Goal: Task Accomplishment & Management: Complete application form

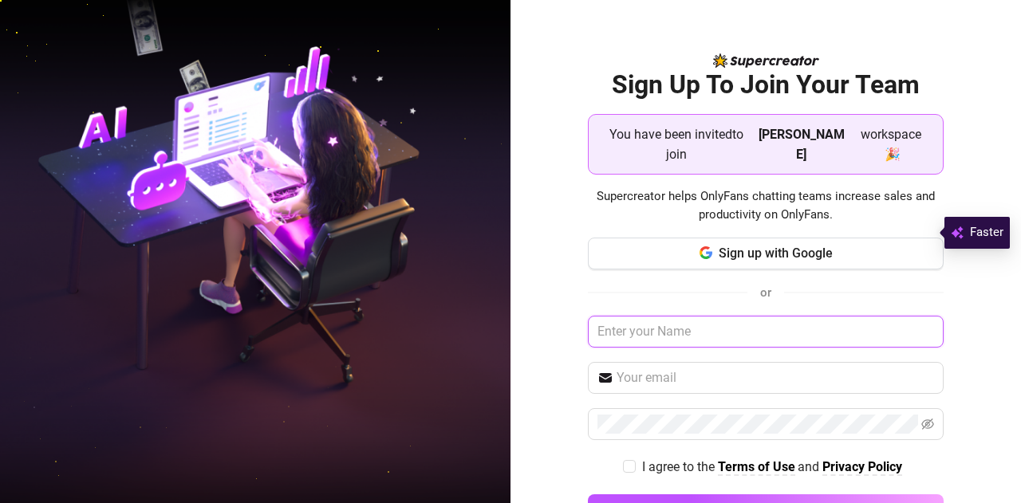
click at [735, 316] on input "text" at bounding box center [766, 332] width 357 height 32
type input "[PERSON_NAME]"
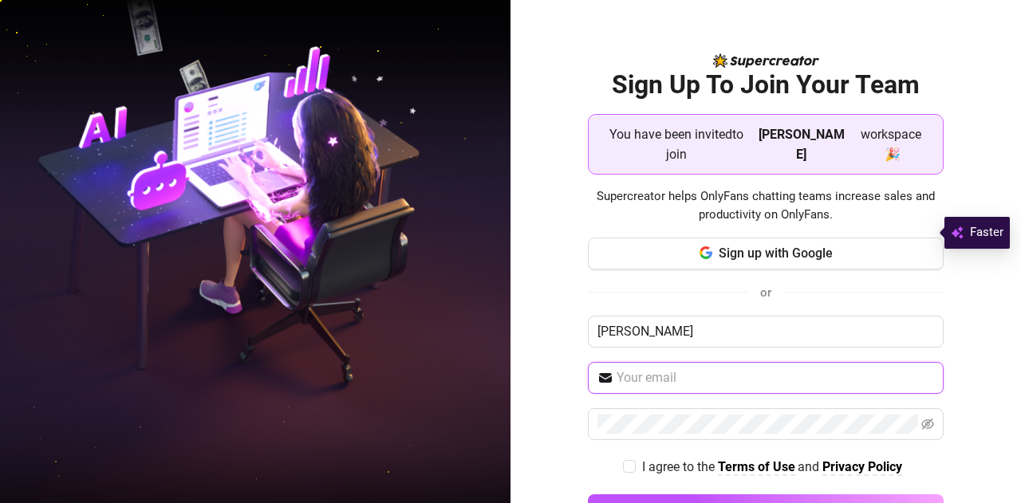
click at [676, 369] on input "text" at bounding box center [776, 378] width 318 height 19
click at [704, 369] on input "[EMAIL_ADDRESS][DOMAIN_NAME]" at bounding box center [776, 378] width 318 height 19
click at [708, 369] on input "[EMAIL_ADDRESS][DOMAIN_NAME]" at bounding box center [776, 378] width 318 height 19
type input "[EMAIL_ADDRESS][DOMAIN_NAME]"
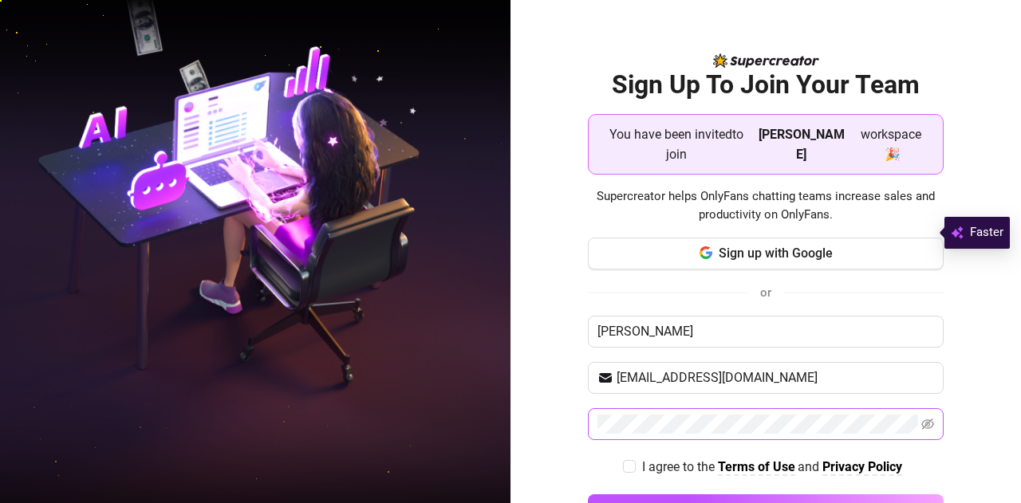
click at [708, 387] on div "Sign up with Google or [PERSON_NAME] [EMAIL_ADDRESS][DOMAIN_NAME] I agree to th…" at bounding box center [766, 389] width 357 height 303
click at [922, 419] on icon "eye-invisible" at bounding box center [928, 424] width 13 height 11
click at [623, 460] on input "I agree to the Terms of Use and Privacy Policy" at bounding box center [628, 465] width 11 height 11
checkbox input "true"
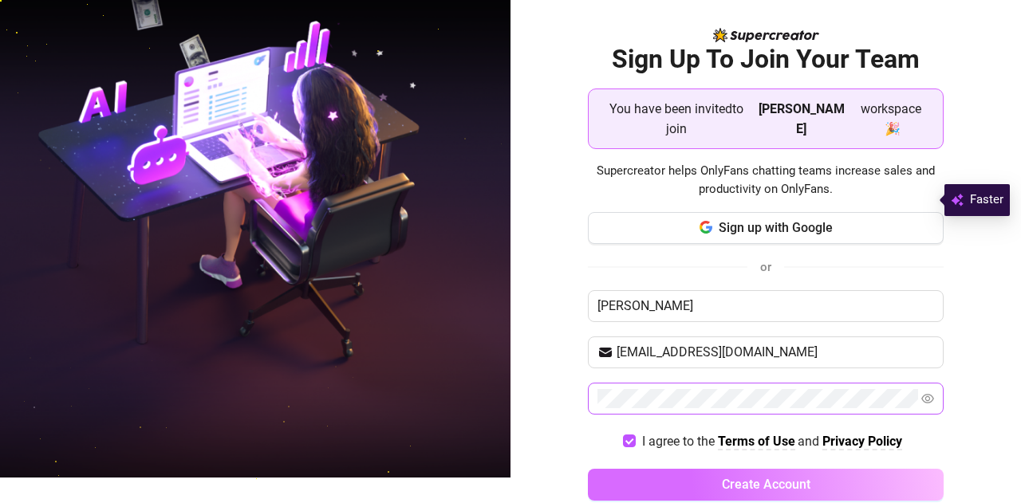
scroll to position [33, 0]
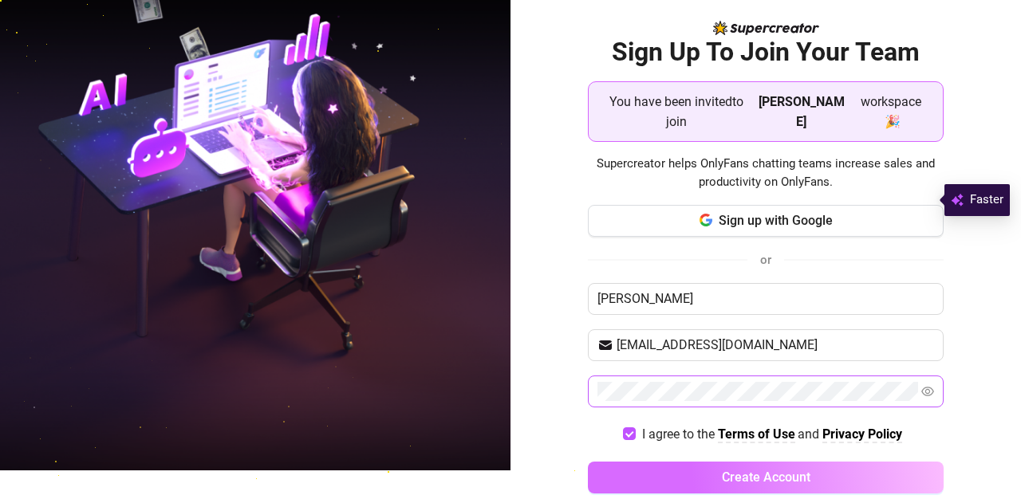
click at [759, 470] on span "Create Account" at bounding box center [766, 477] width 89 height 15
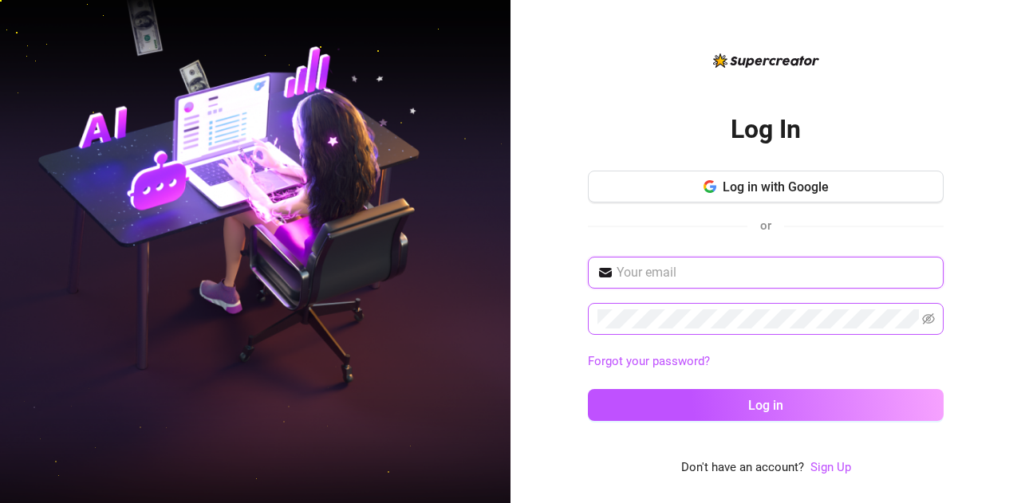
type input "[EMAIL_ADDRESS][DOMAIN_NAME]"
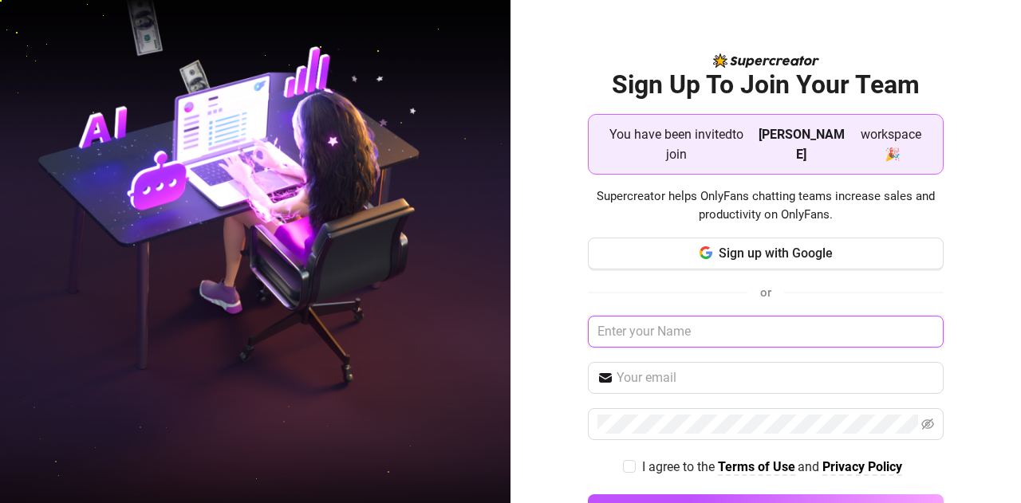
click at [665, 317] on input "text" at bounding box center [766, 332] width 357 height 32
type input "[PERSON_NAME]"
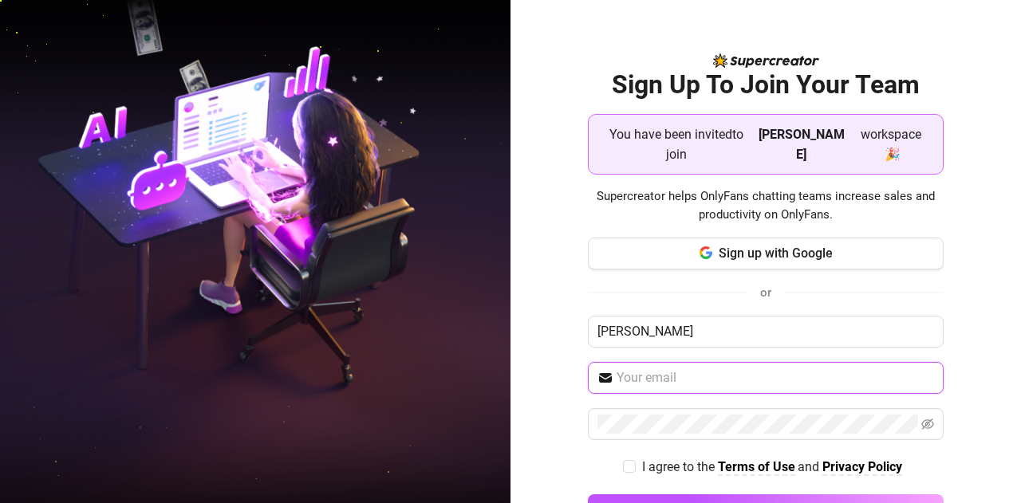
click at [635, 369] on input "text" at bounding box center [776, 378] width 318 height 19
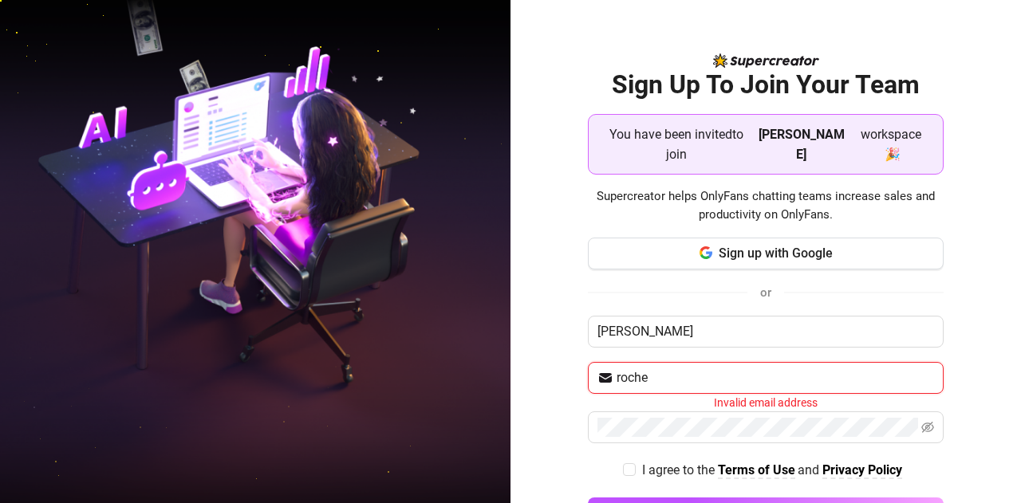
type input "rochellebangcas4@gmail.com"
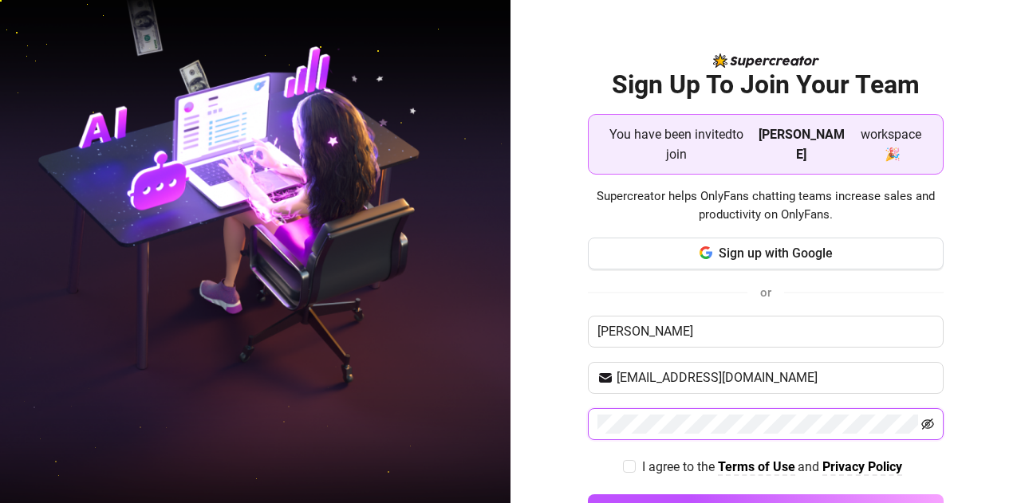
click at [927, 423] on icon "eye-invisible" at bounding box center [928, 424] width 3 height 3
click at [636, 457] on span "I agree to the Terms of Use and Privacy Policy" at bounding box center [772, 467] width 273 height 20
click at [628, 460] on input "I agree to the Terms of Use and Privacy Policy" at bounding box center [628, 465] width 11 height 11
checkbox input "true"
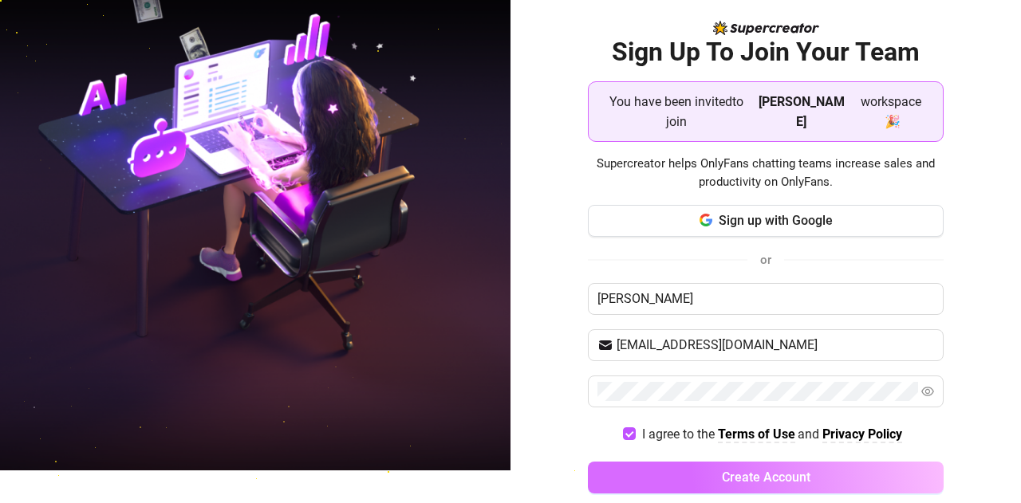
click at [710, 462] on button "Create Account" at bounding box center [766, 478] width 357 height 32
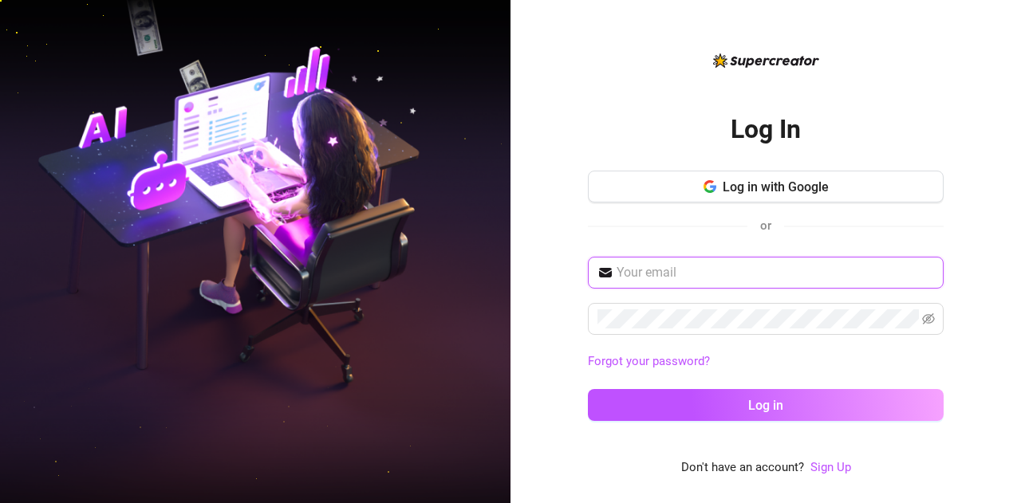
type input "[EMAIL_ADDRESS][DOMAIN_NAME]"
click at [689, 271] on input "[EMAIL_ADDRESS][DOMAIN_NAME]" at bounding box center [775, 272] width 317 height 19
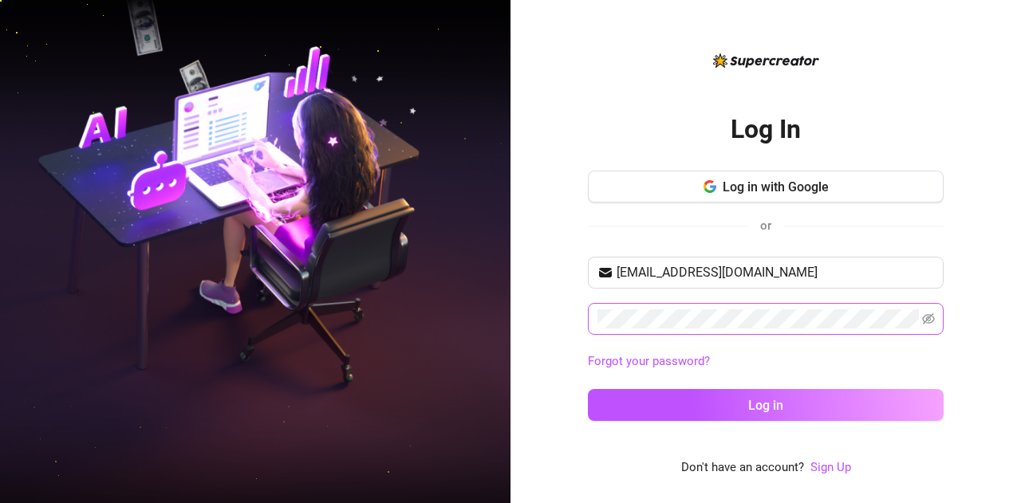
click at [935, 320] on span at bounding box center [766, 319] width 356 height 32
click at [926, 322] on icon "eye-invisible" at bounding box center [928, 318] width 13 height 11
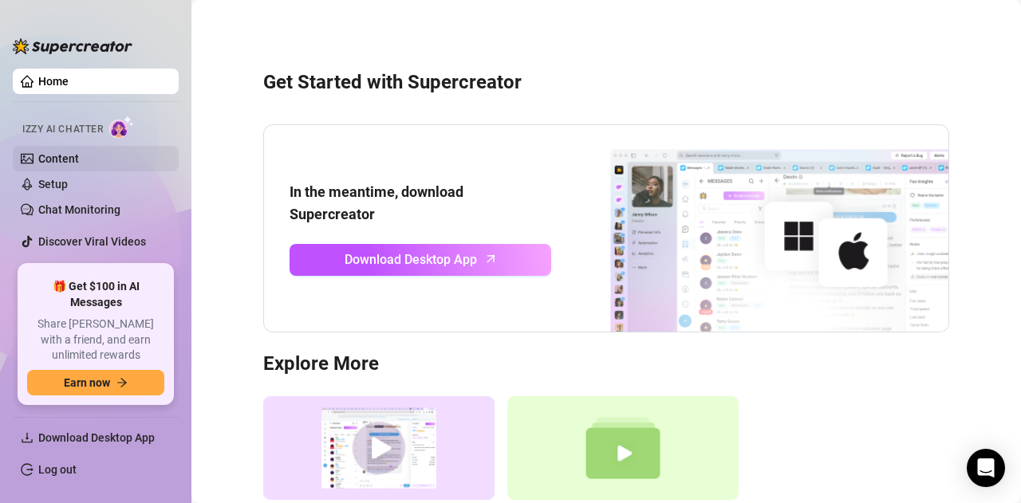
click at [79, 160] on link "Content" at bounding box center [58, 158] width 41 height 13
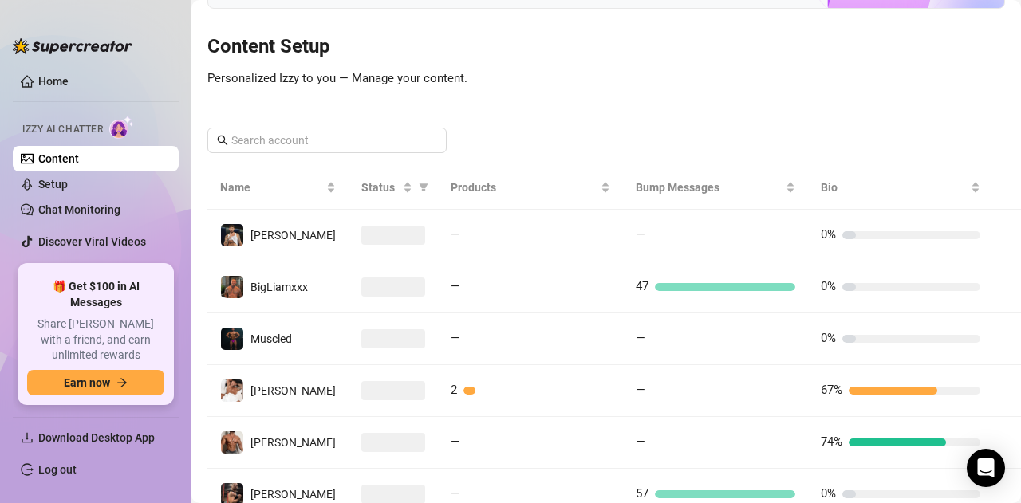
scroll to position [239, 0]
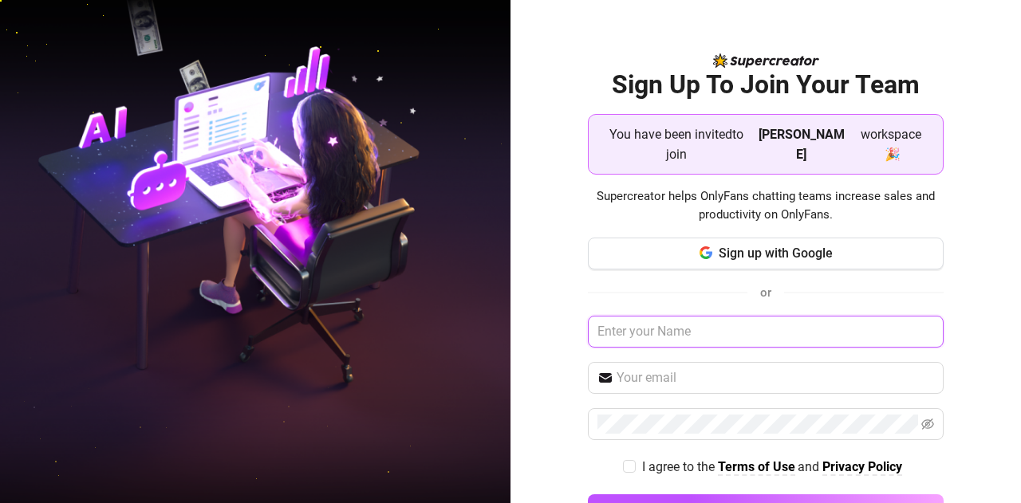
click at [724, 318] on input "text" at bounding box center [766, 332] width 357 height 32
type input "[PERSON_NAME]"
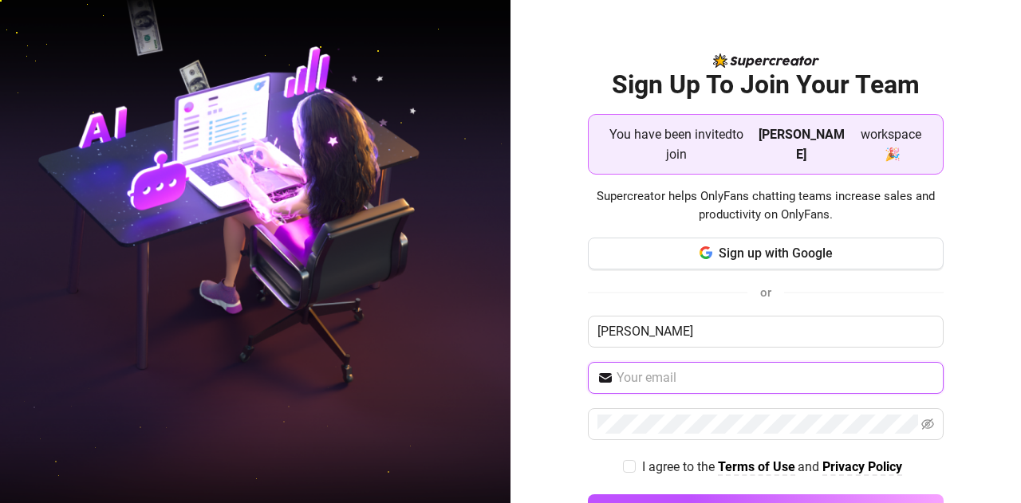
click at [651, 369] on input "text" at bounding box center [776, 378] width 318 height 19
type input "[EMAIL_ADDRESS][DOMAIN_NAME]"
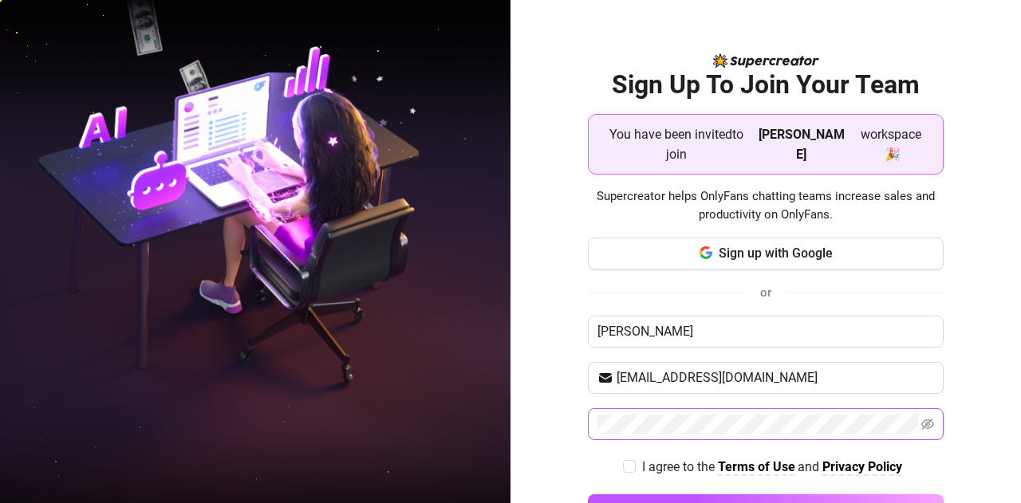
click at [926, 408] on span at bounding box center [766, 424] width 357 height 32
click at [921, 418] on icon "eye-invisible" at bounding box center [927, 424] width 13 height 13
click at [547, 257] on div "Sign Up To Join Your Team You have been invited to join [PERSON_NAME] workspace…" at bounding box center [766, 251] width 511 height 503
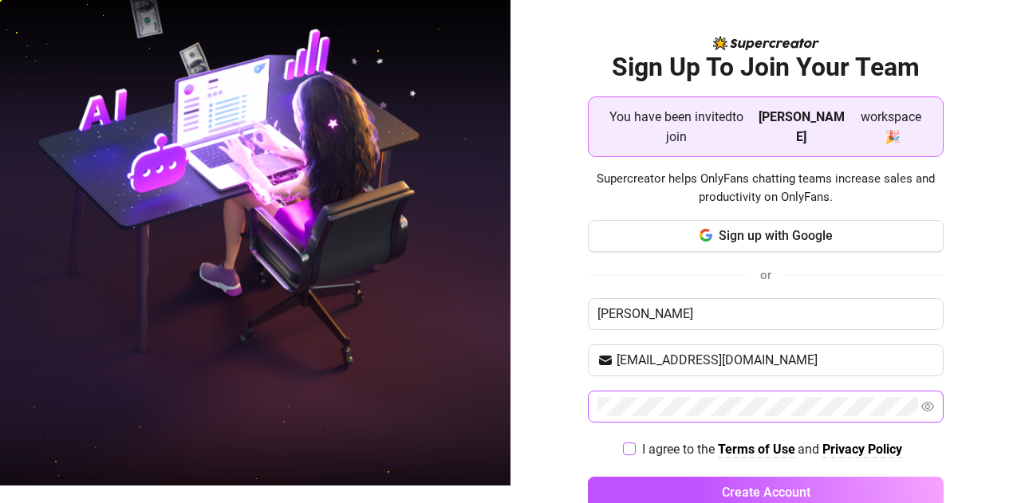
scroll to position [33, 0]
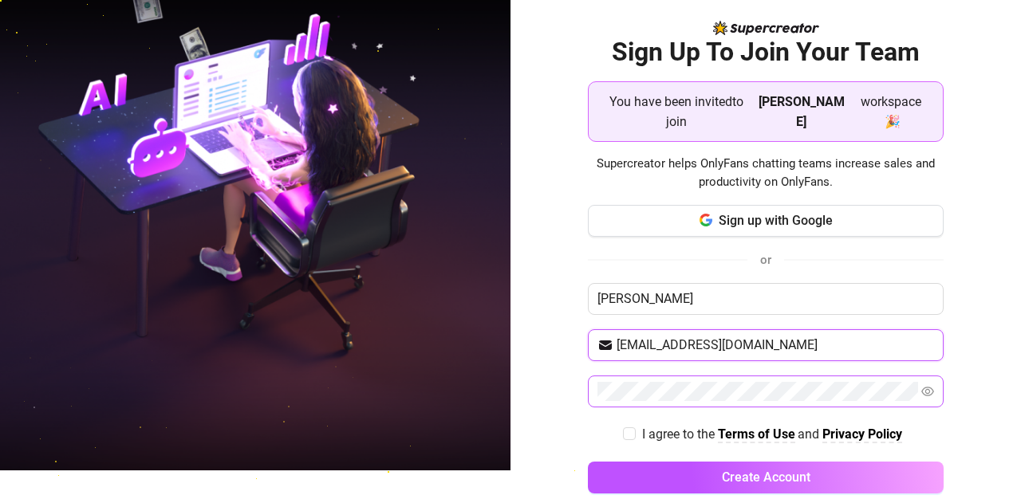
click at [680, 336] on input "[EMAIL_ADDRESS][DOMAIN_NAME]" at bounding box center [776, 345] width 318 height 19
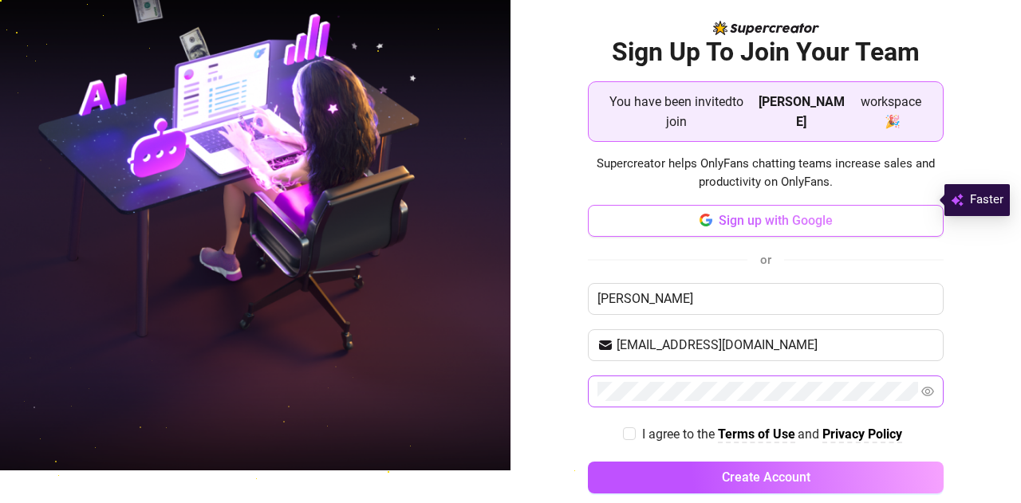
click at [750, 213] on span "Sign up with Google" at bounding box center [776, 220] width 114 height 15
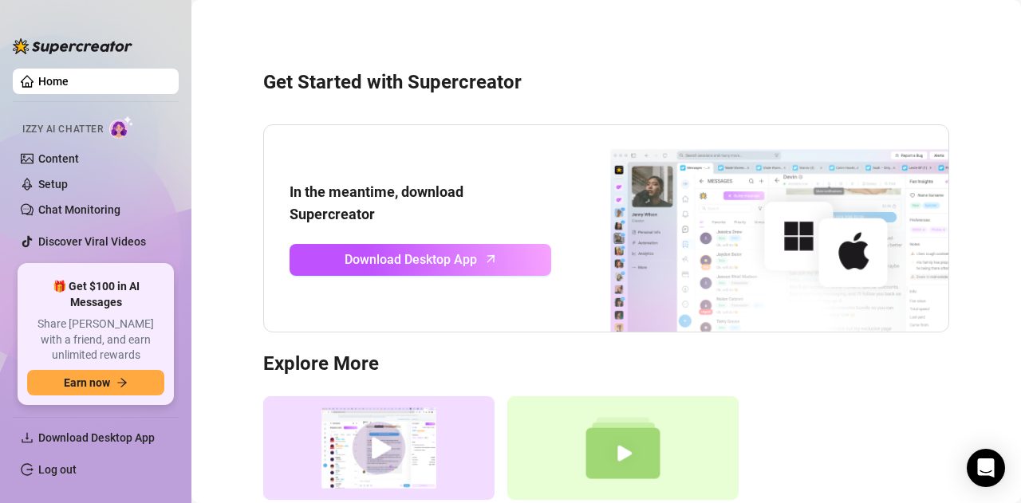
click at [206, 376] on main "Get Started with Supercreator In the meantime, download Supercreator Download D…" at bounding box center [606, 326] width 830 height 652
click at [242, 361] on div "Get Started with Supercreator In the meantime, download Supercreator Download D…" at bounding box center [606, 307] width 798 height 593
click at [235, 323] on div "Get Started with Supercreator In the meantime, download Supercreator Download D…" at bounding box center [606, 307] width 798 height 593
click at [74, 159] on link "Content" at bounding box center [58, 158] width 41 height 13
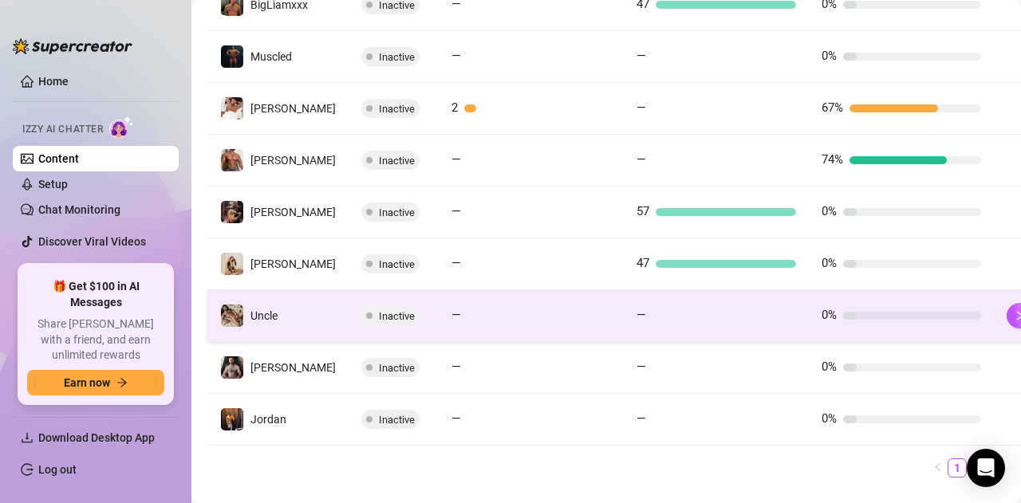
scroll to position [451, 0]
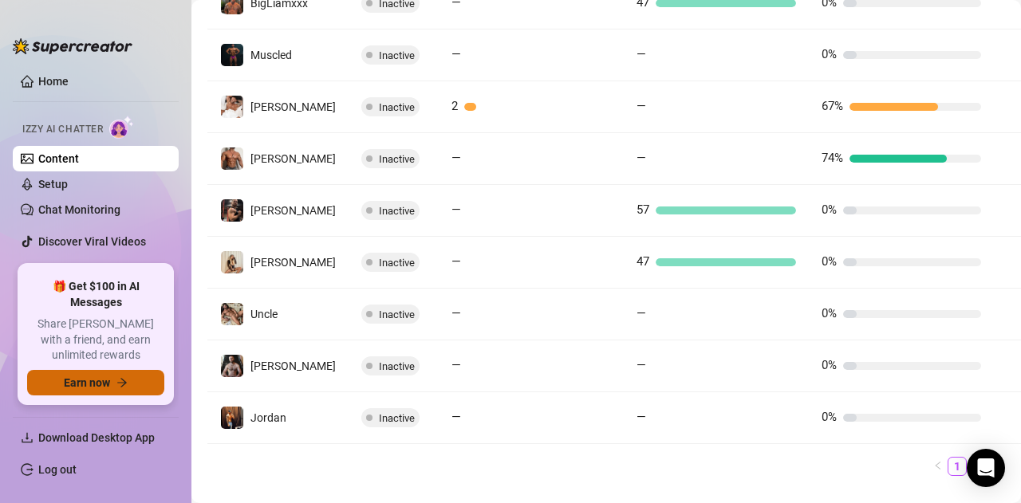
click at [112, 385] on button "Earn now" at bounding box center [95, 383] width 137 height 26
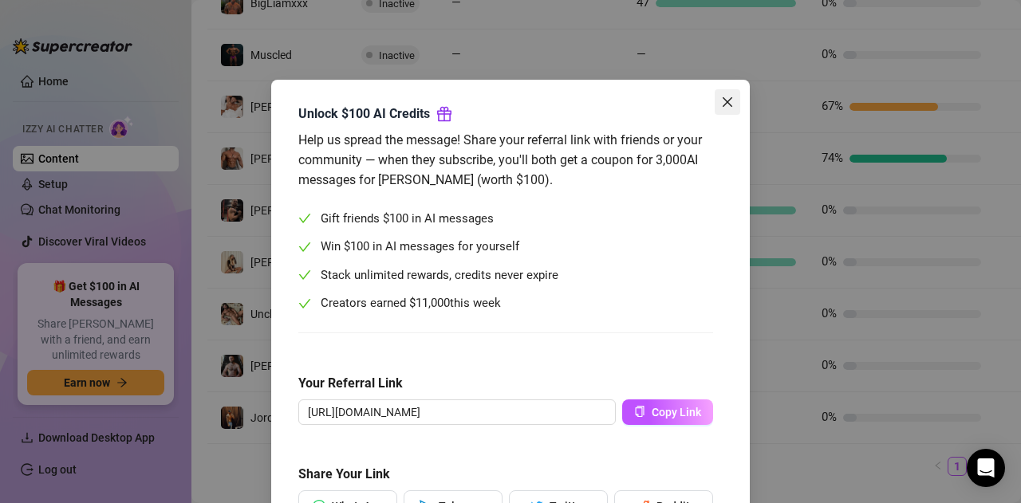
click at [724, 106] on icon "close" at bounding box center [728, 102] width 10 height 10
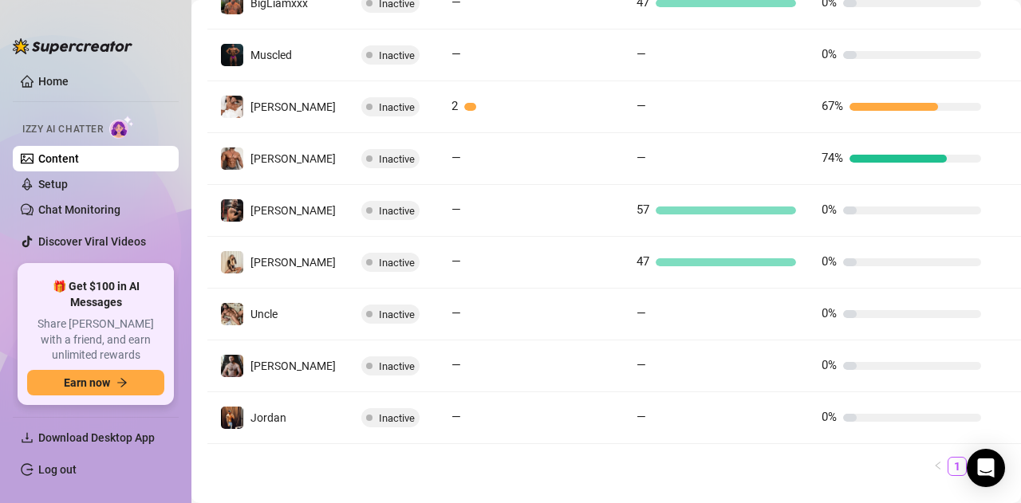
scroll to position [492, 0]
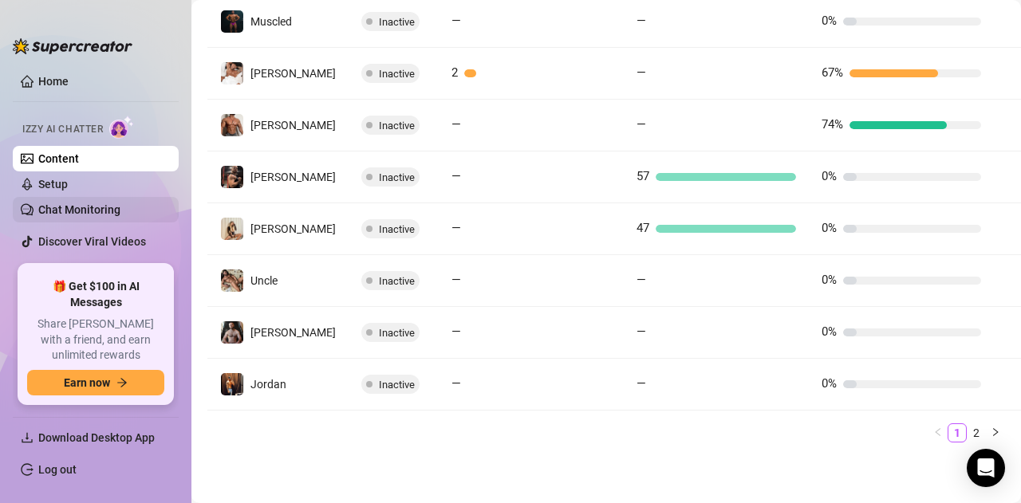
click at [108, 216] on link "Chat Monitoring" at bounding box center [79, 209] width 82 height 13
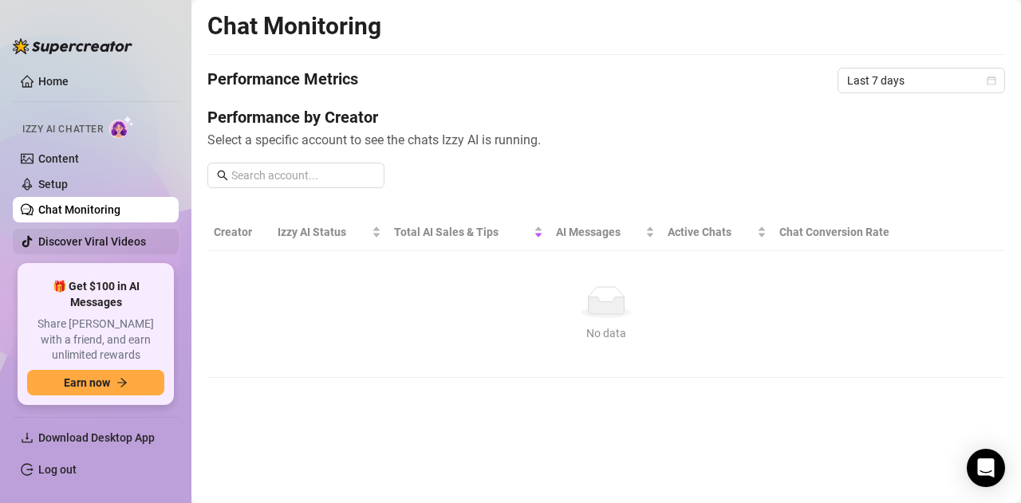
click at [112, 241] on link "Discover Viral Videos" at bounding box center [92, 241] width 108 height 13
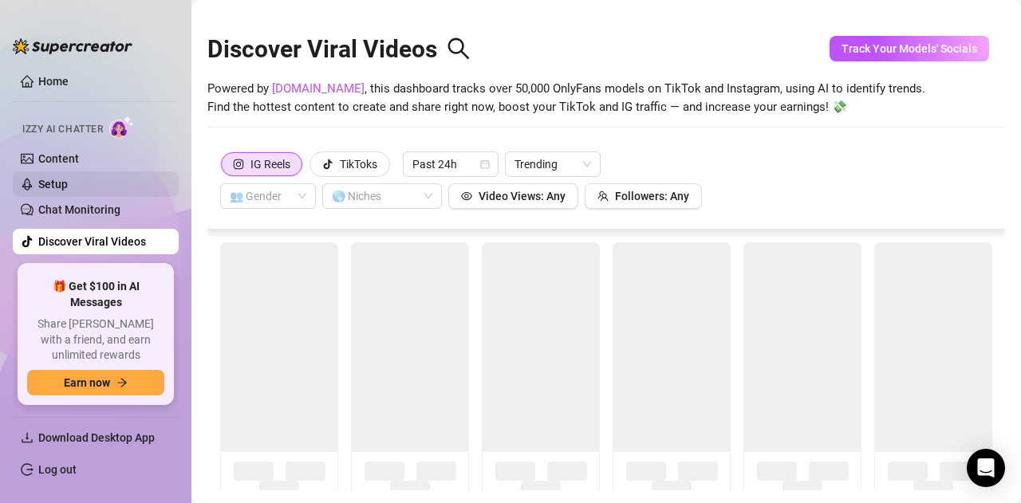
click at [68, 191] on link "Setup" at bounding box center [53, 184] width 30 height 13
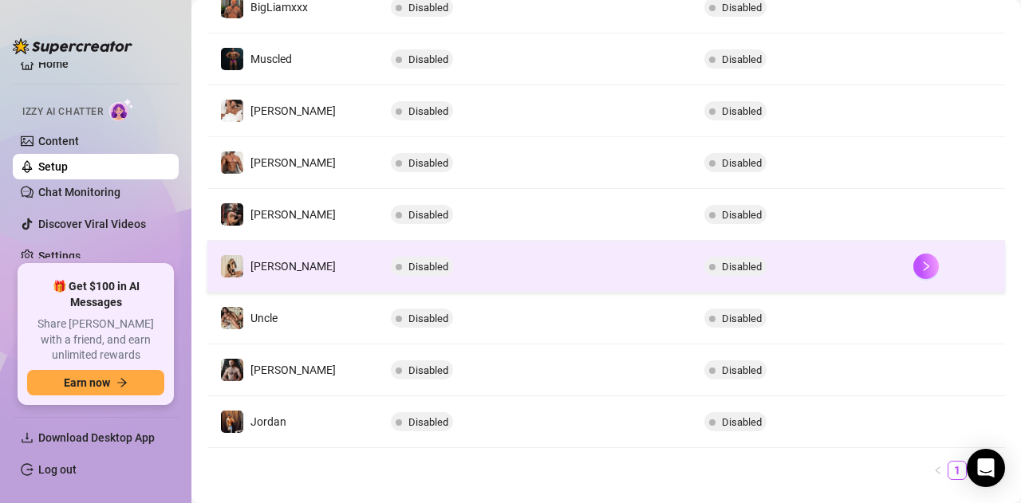
scroll to position [453, 0]
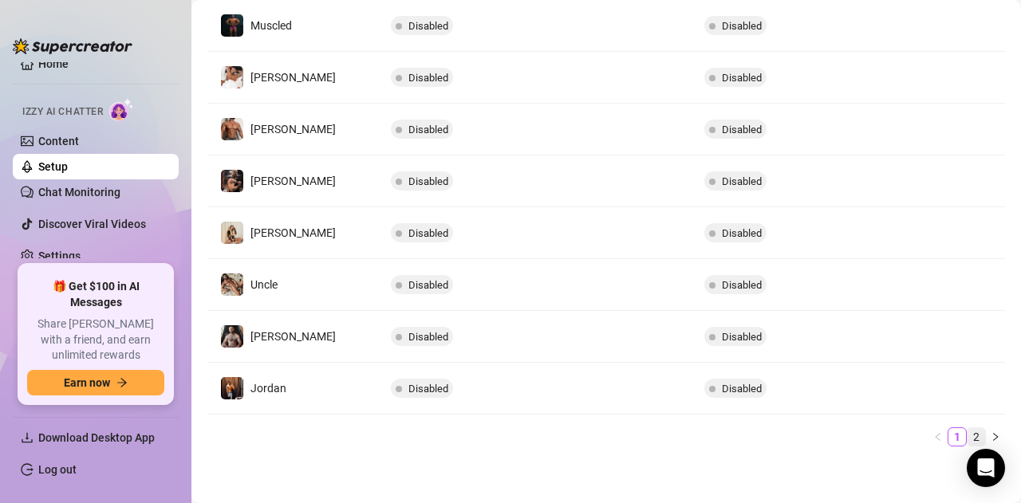
click at [968, 435] on link "2" at bounding box center [977, 437] width 18 height 18
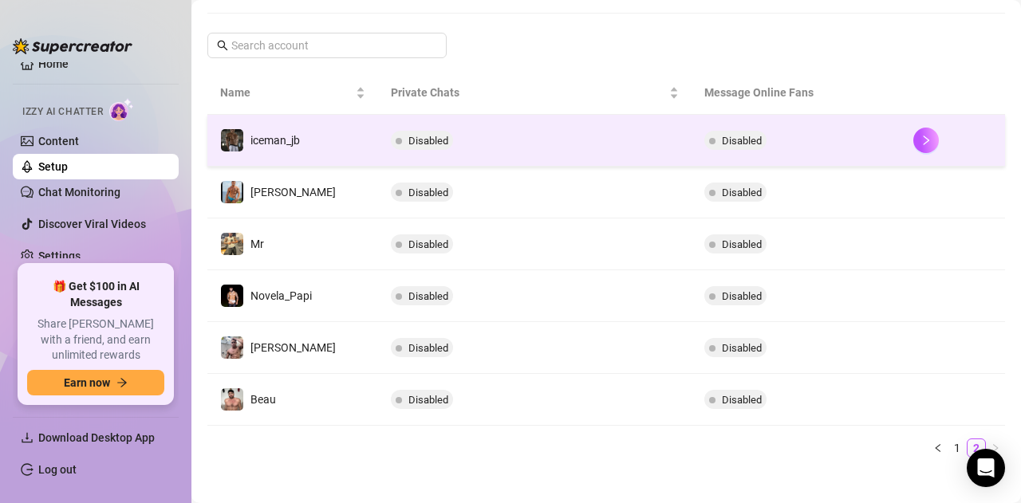
scroll to position [246, 0]
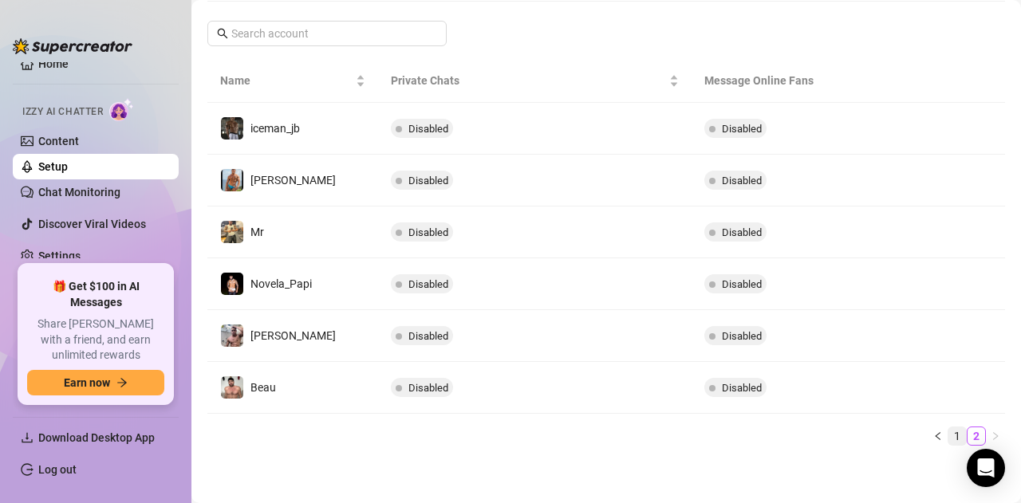
click at [948, 432] on link "1" at bounding box center [957, 437] width 18 height 18
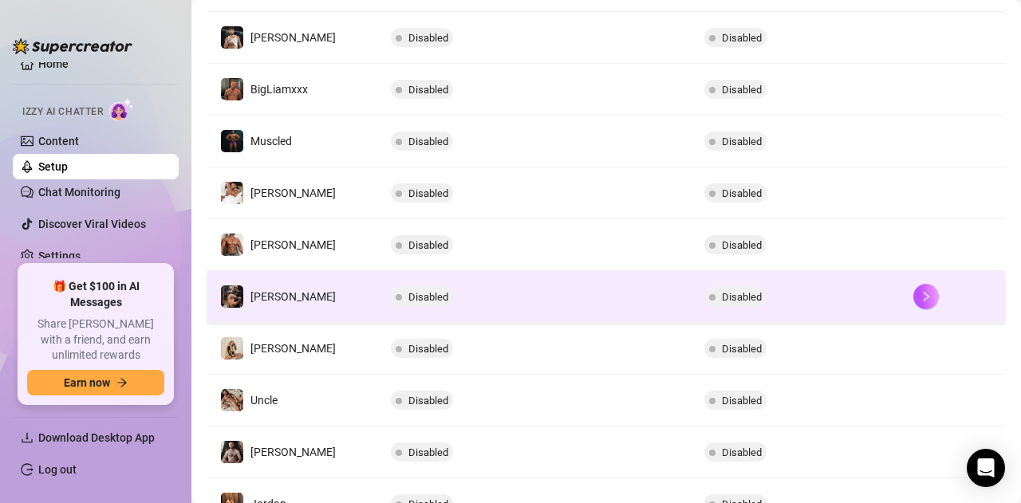
scroll to position [453, 0]
